Goal: Check status: Check status

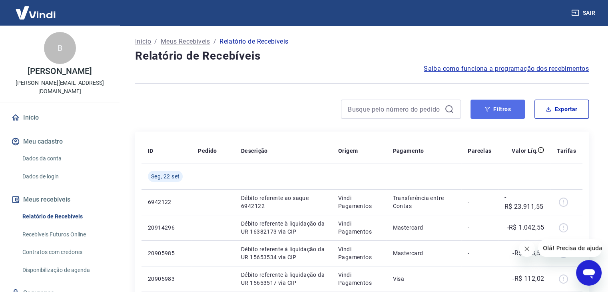
click at [503, 108] on button "Filtros" at bounding box center [498, 109] width 54 height 19
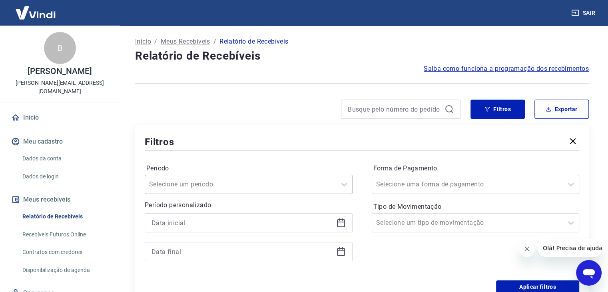
click at [215, 182] on div "Selecione um período" at bounding box center [249, 184] width 208 height 19
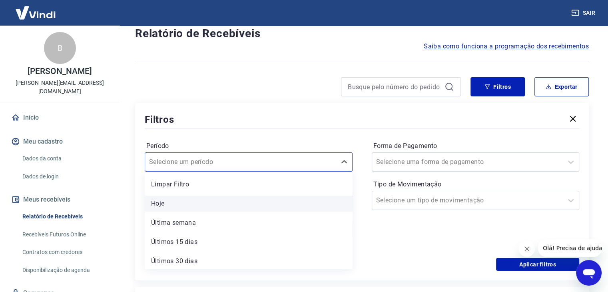
click at [212, 201] on div "Hoje" at bounding box center [249, 204] width 208 height 16
